Goal: Use online tool/utility: Utilize a website feature to perform a specific function

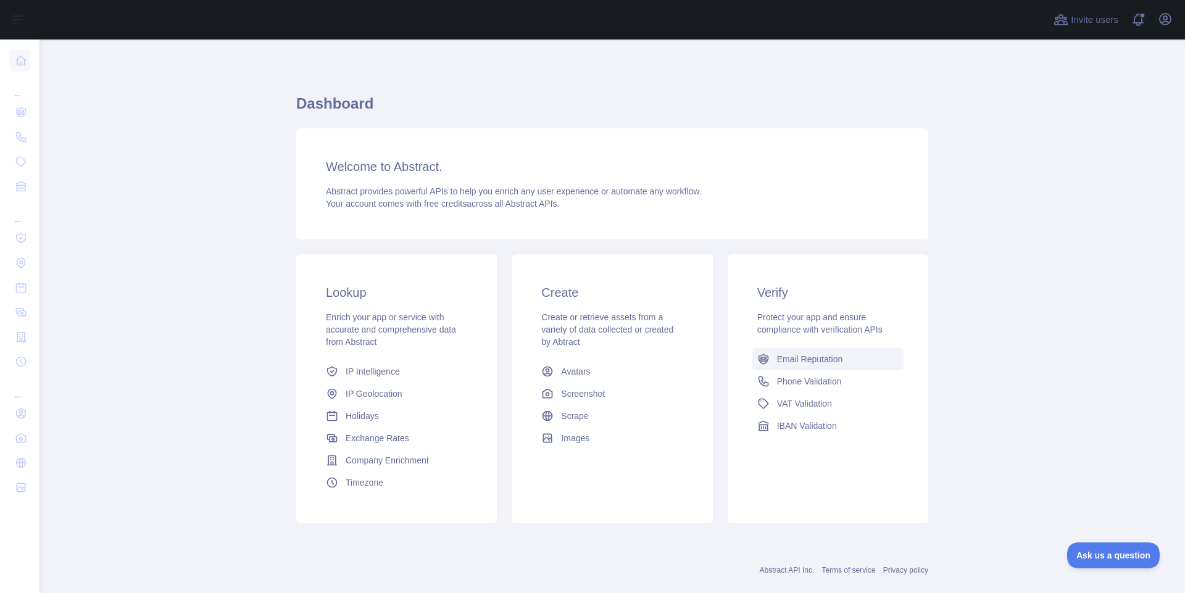
click at [788, 354] on span "Email Reputation" at bounding box center [810, 359] width 66 height 12
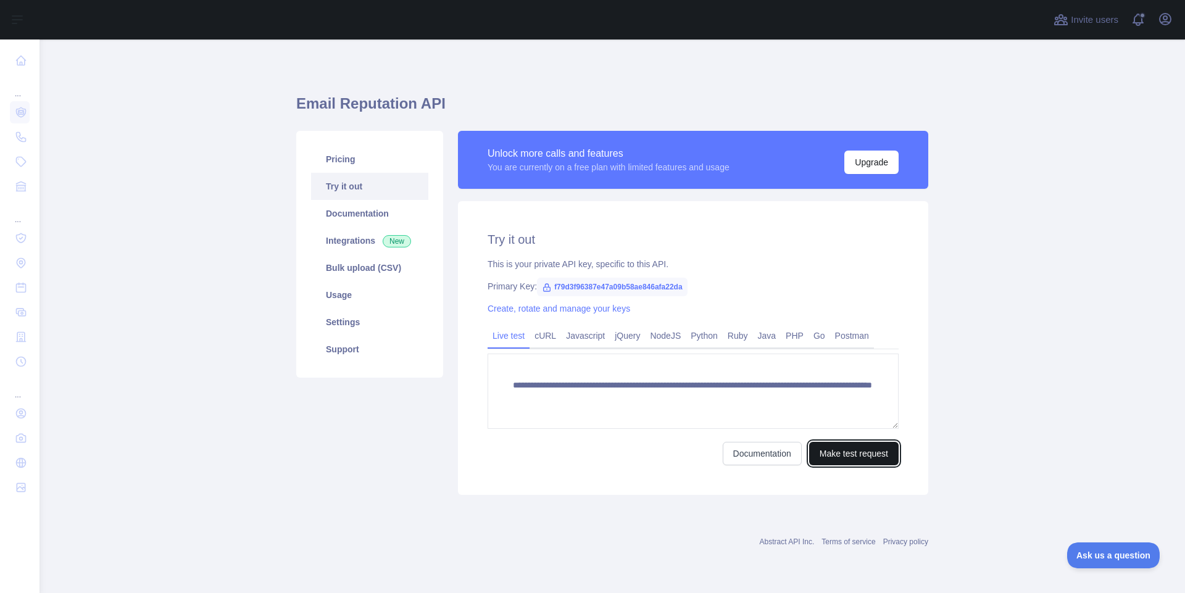
click at [831, 463] on button "Make test request" at bounding box center [853, 453] width 89 height 23
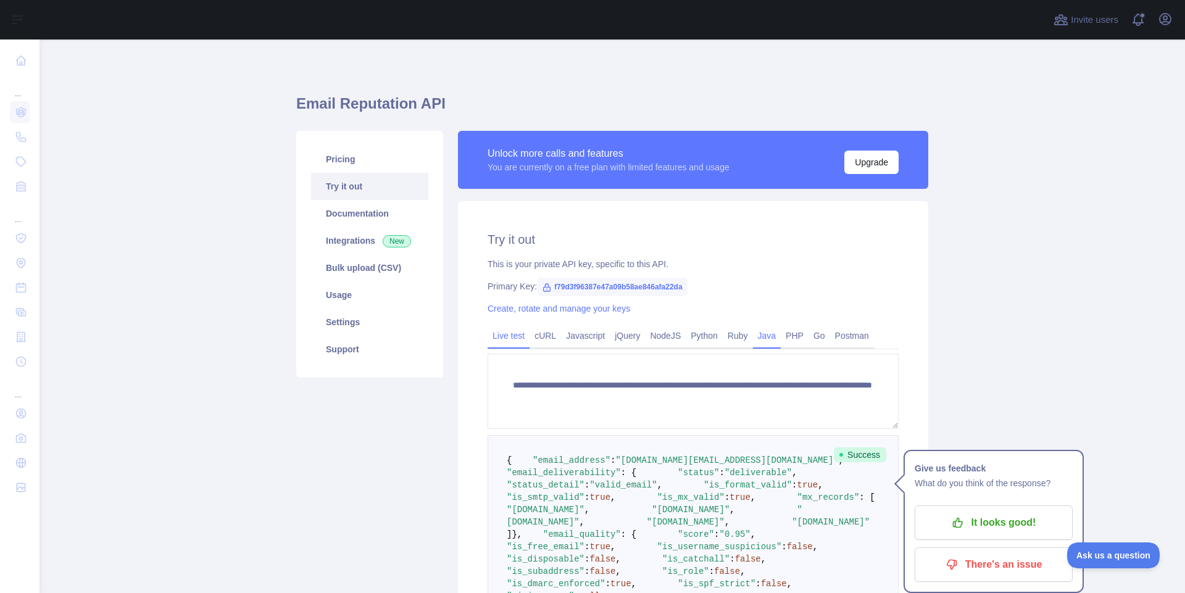
click at [762, 332] on link "Java" at bounding box center [767, 336] width 28 height 20
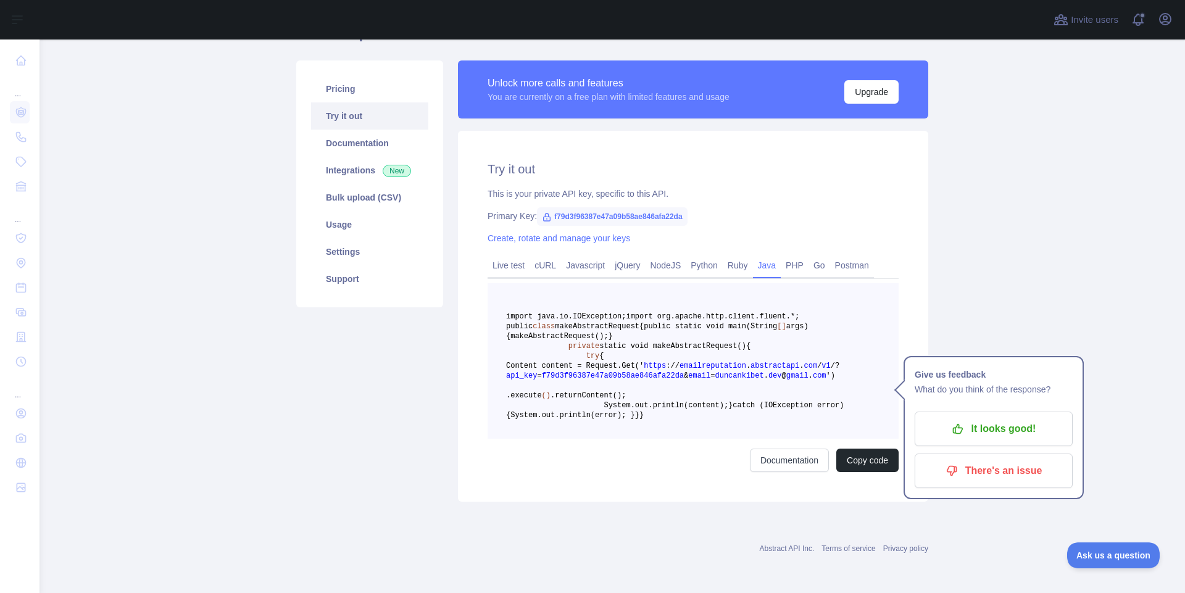
scroll to position [198, 0]
click at [952, 423] on icon "button" at bounding box center [958, 429] width 12 height 12
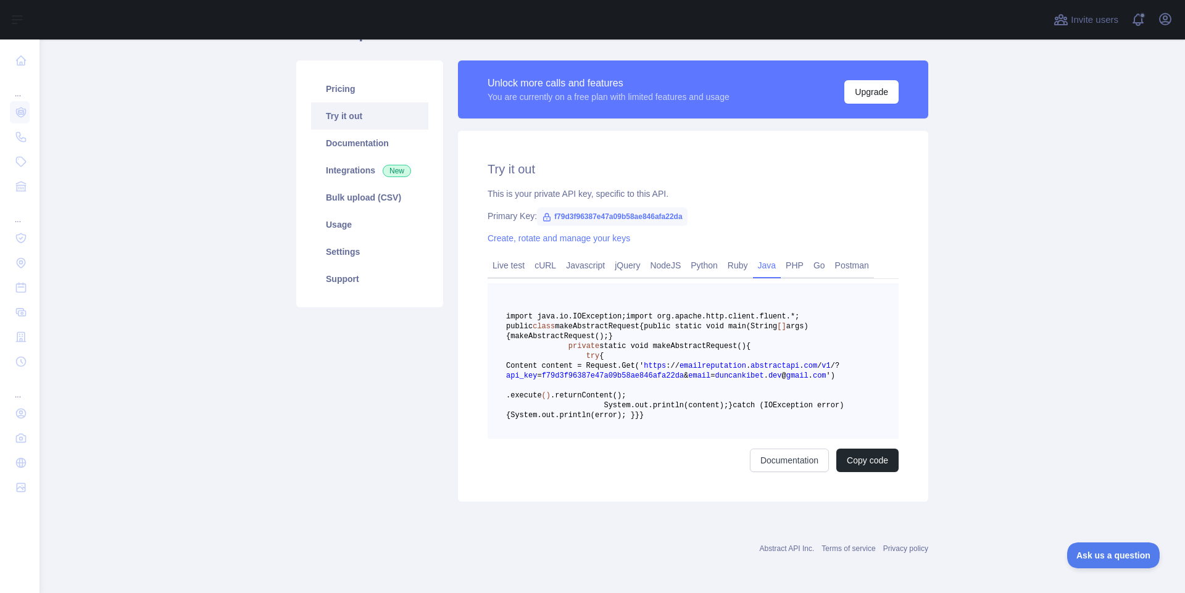
scroll to position [0, 0]
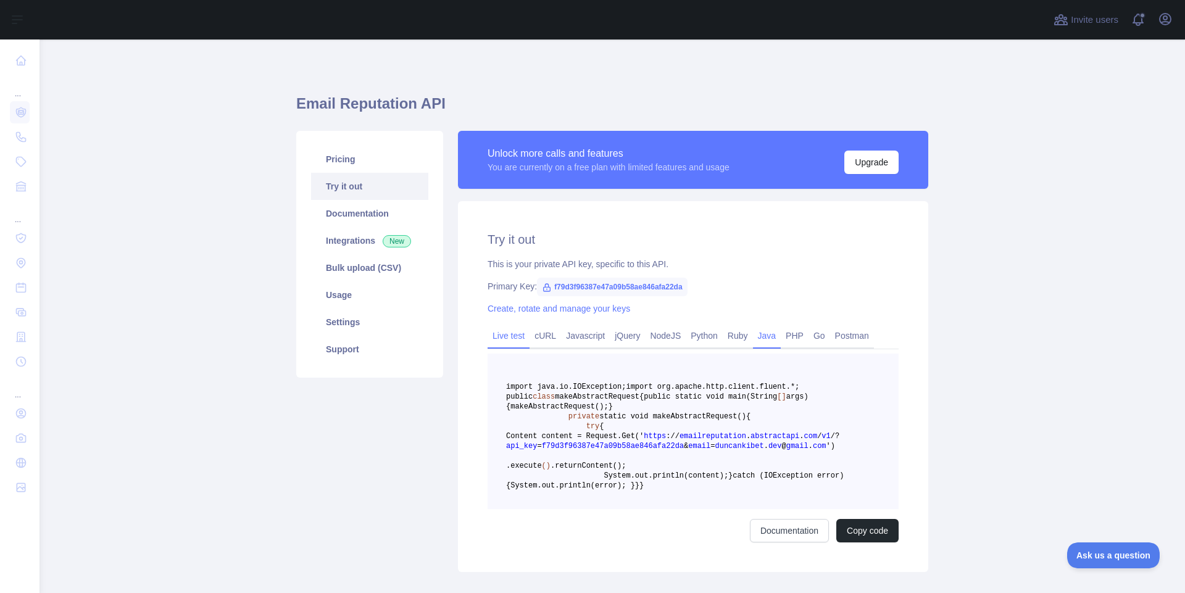
click at [502, 339] on link "Live test" at bounding box center [509, 336] width 42 height 20
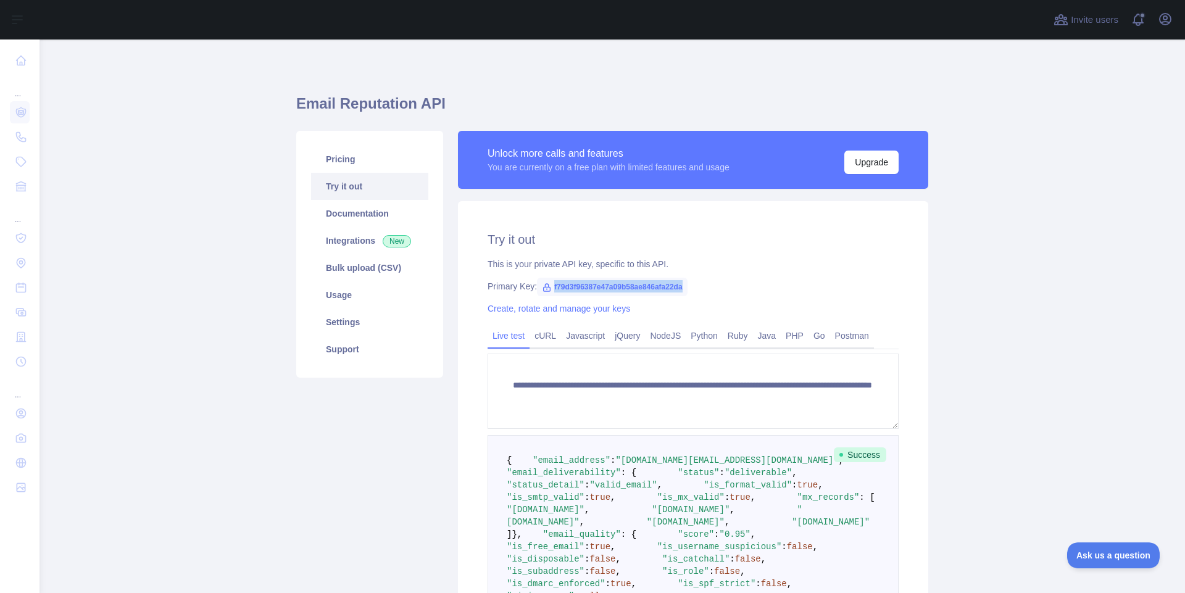
drag, startPoint x: 680, startPoint y: 287, endPoint x: 546, endPoint y: 290, distance: 134.0
click at [546, 290] on span "f79d3f96387e47a09b58ae846afa22da" at bounding box center [612, 287] width 151 height 19
copy span "f79d3f96387e47a09b58ae846afa22da"
click at [841, 268] on div "This is your private API key, specific to this API." at bounding box center [693, 264] width 411 height 12
drag, startPoint x: 680, startPoint y: 285, endPoint x: 549, endPoint y: 289, distance: 130.3
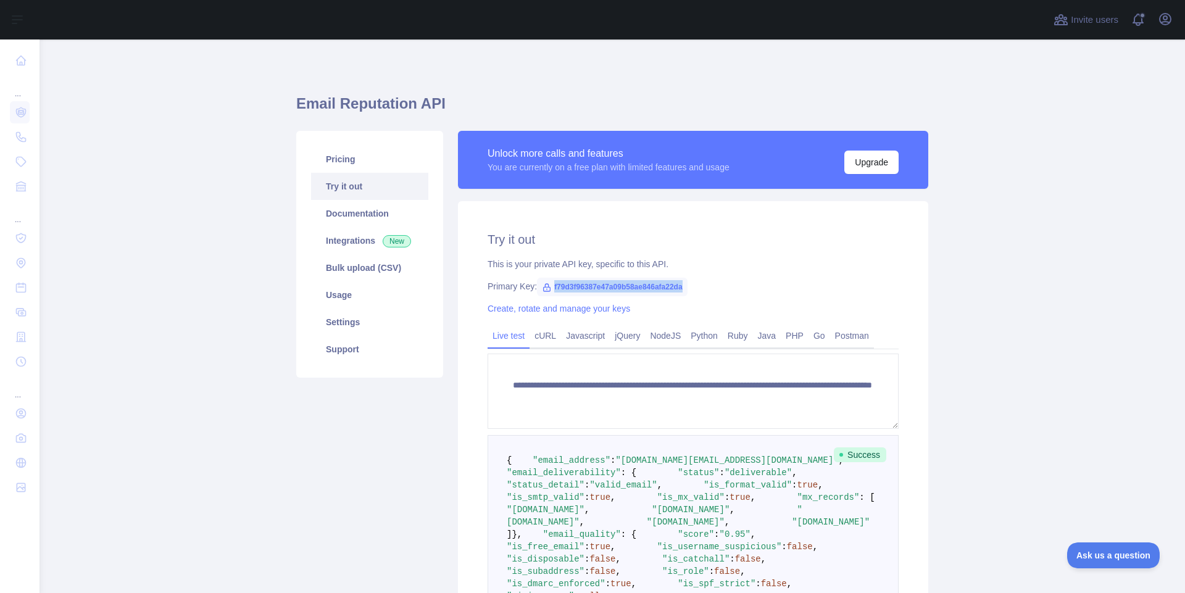
click at [549, 289] on span "f79d3f96387e47a09b58ae846afa22da" at bounding box center [612, 287] width 151 height 19
copy span "f79d3f96387e47a09b58ae846afa22da"
click at [683, 266] on div "This is your private API key, specific to this API." at bounding box center [693, 264] width 411 height 12
